Goal: Task Accomplishment & Management: Use online tool/utility

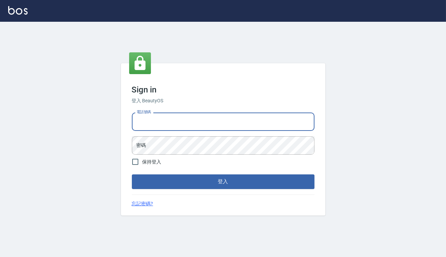
click at [189, 117] on input "電話號碼" at bounding box center [223, 122] width 182 height 18
type input "0928704656"
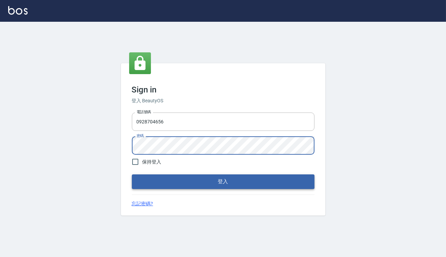
click at [221, 184] on button "登入" at bounding box center [223, 182] width 182 height 14
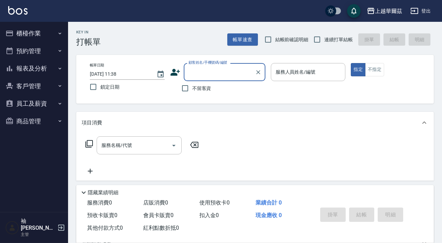
click at [31, 103] on button "員工及薪資" at bounding box center [34, 104] width 63 height 18
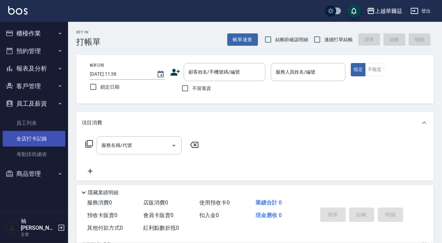
click at [31, 139] on link "全店打卡記錄" at bounding box center [34, 139] width 63 height 16
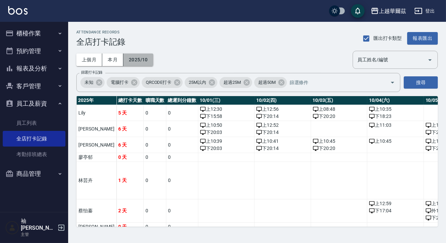
click at [135, 59] on button "2025/10" at bounding box center [138, 59] width 30 height 13
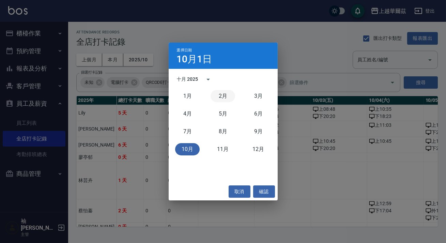
click at [223, 98] on button "2月" at bounding box center [222, 96] width 25 height 12
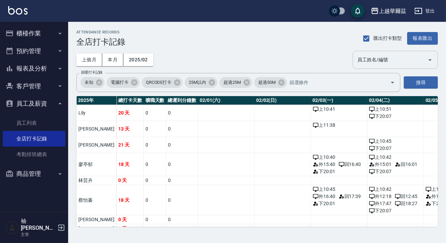
click at [374, 60] on input "員工姓名/編號" at bounding box center [389, 60] width 69 height 12
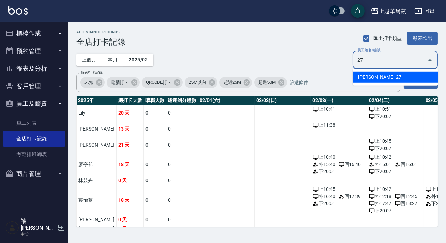
click at [374, 77] on li "[PERSON_NAME]-27" at bounding box center [394, 76] width 85 height 11
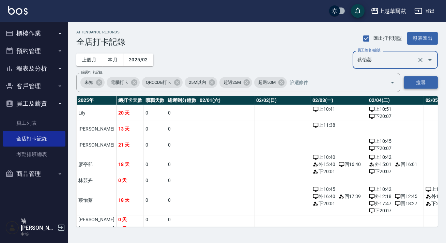
type input "蔡怡蓁"
click at [412, 81] on button "搜尋" at bounding box center [420, 82] width 34 height 13
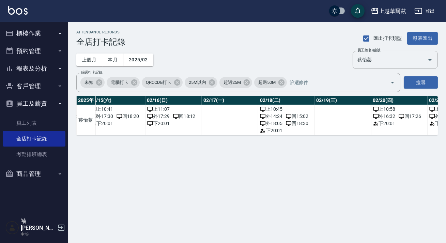
scroll to position [0, 890]
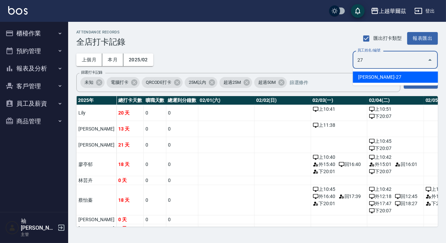
click at [394, 77] on li "[PERSON_NAME]-27" at bounding box center [394, 76] width 85 height 11
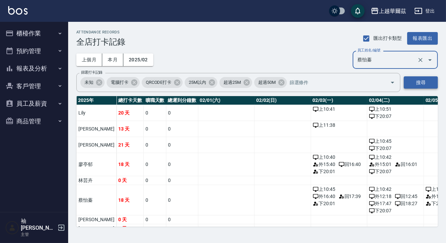
type input "蔡怡蓁"
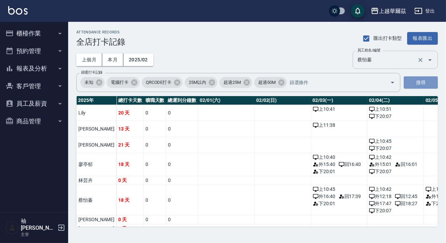
drag, startPoint x: 418, startPoint y: 80, endPoint x: 396, endPoint y: 65, distance: 26.6
click at [418, 80] on button "搜尋" at bounding box center [420, 82] width 34 height 13
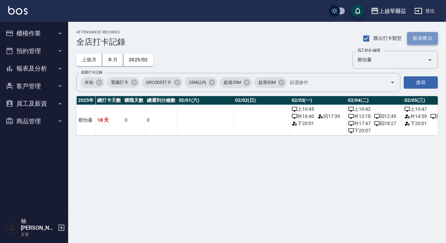
click at [417, 37] on button "報表匯出" at bounding box center [422, 38] width 31 height 13
click at [428, 9] on button "登出" at bounding box center [424, 11] width 26 height 13
